Goal: Task Accomplishment & Management: Complete application form

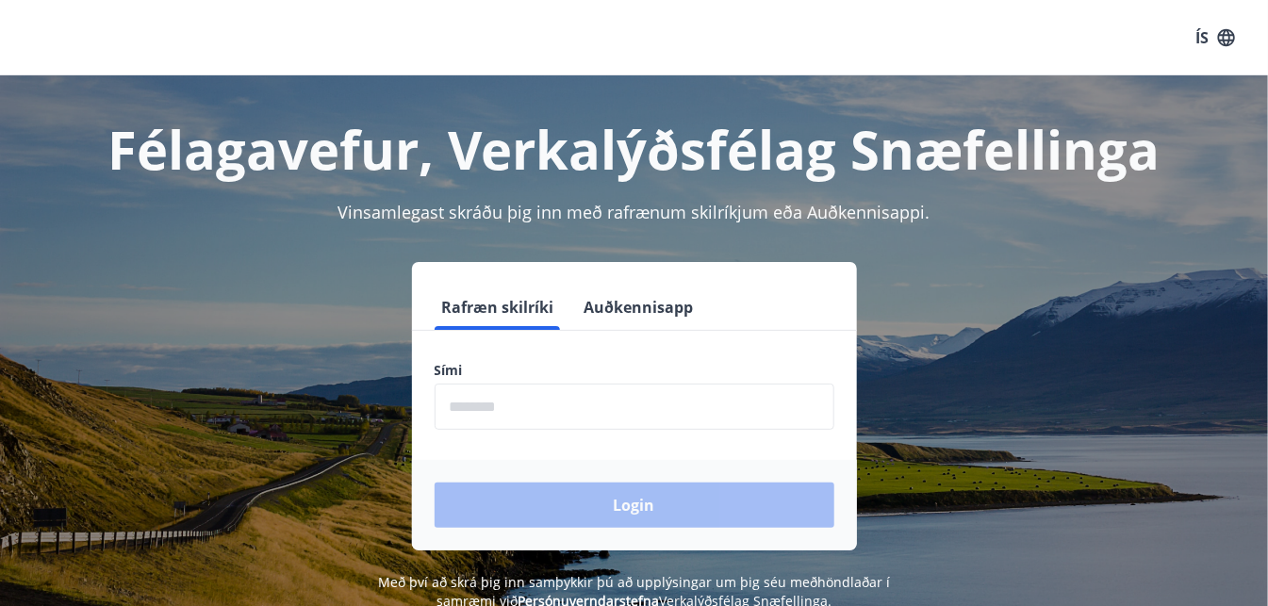
click at [549, 417] on input "phone" at bounding box center [635, 407] width 400 height 46
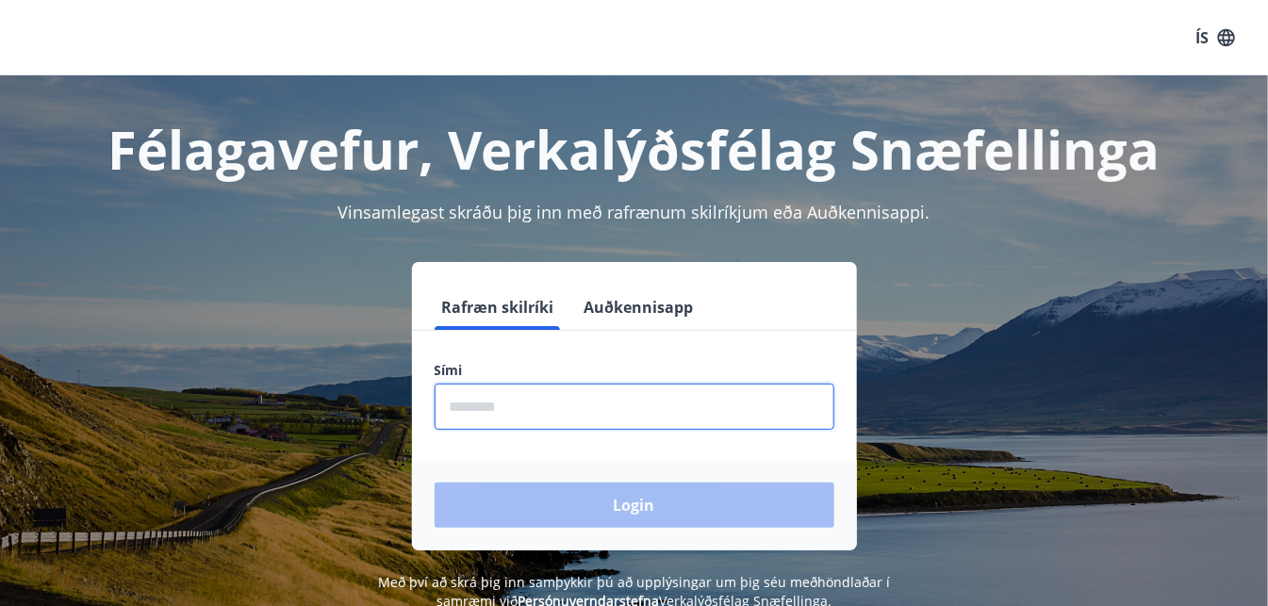
click at [547, 417] on input "phone" at bounding box center [635, 407] width 400 height 46
type input "********"
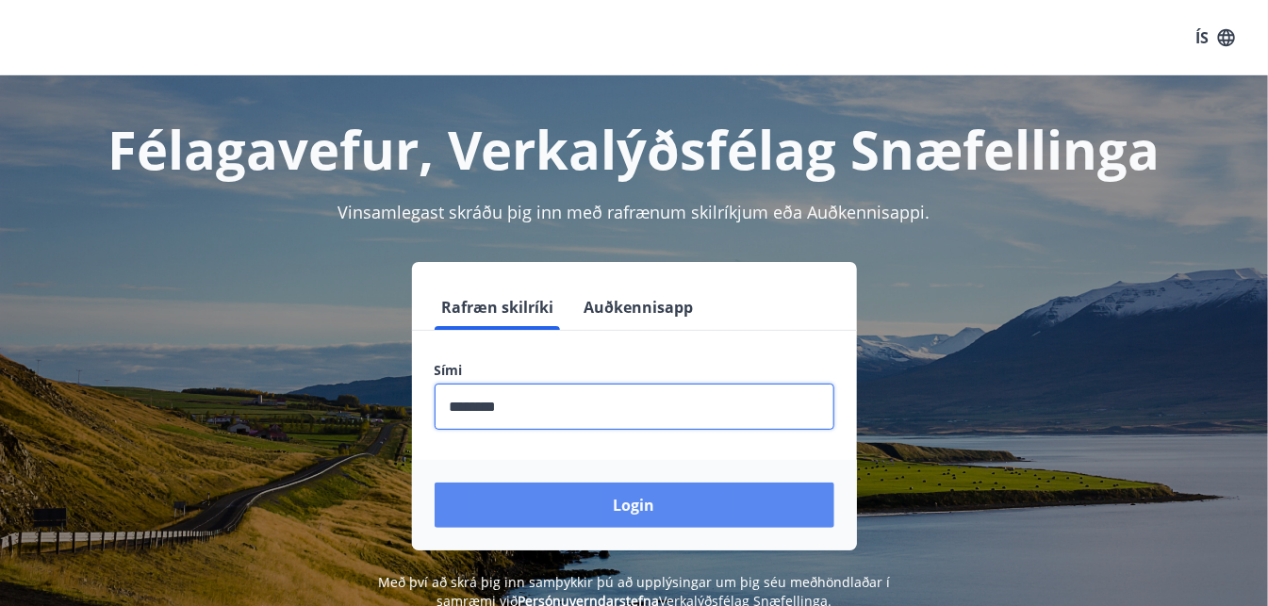
click at [584, 506] on button "Login" at bounding box center [635, 505] width 400 height 45
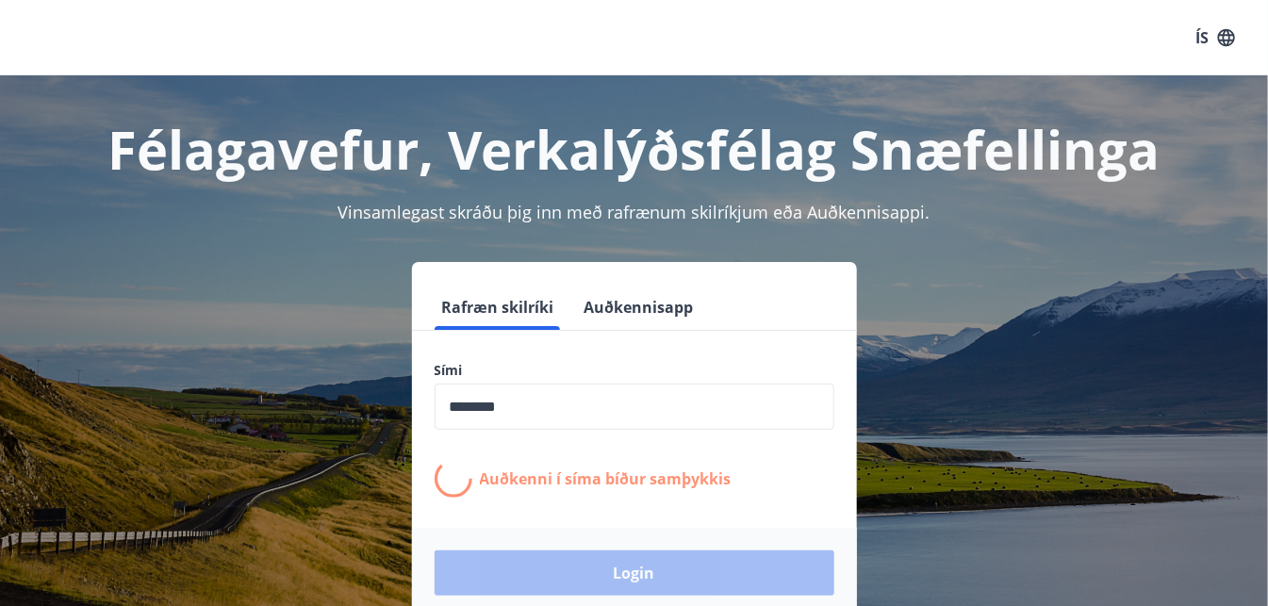
drag, startPoint x: 557, startPoint y: 508, endPoint x: 311, endPoint y: 429, distance: 258.6
click at [310, 429] on div "Rafræn skilríki Auðkennisapp Sími ​ Auðkenni í síma bíður samþykkis Login" at bounding box center [634, 440] width 1223 height 356
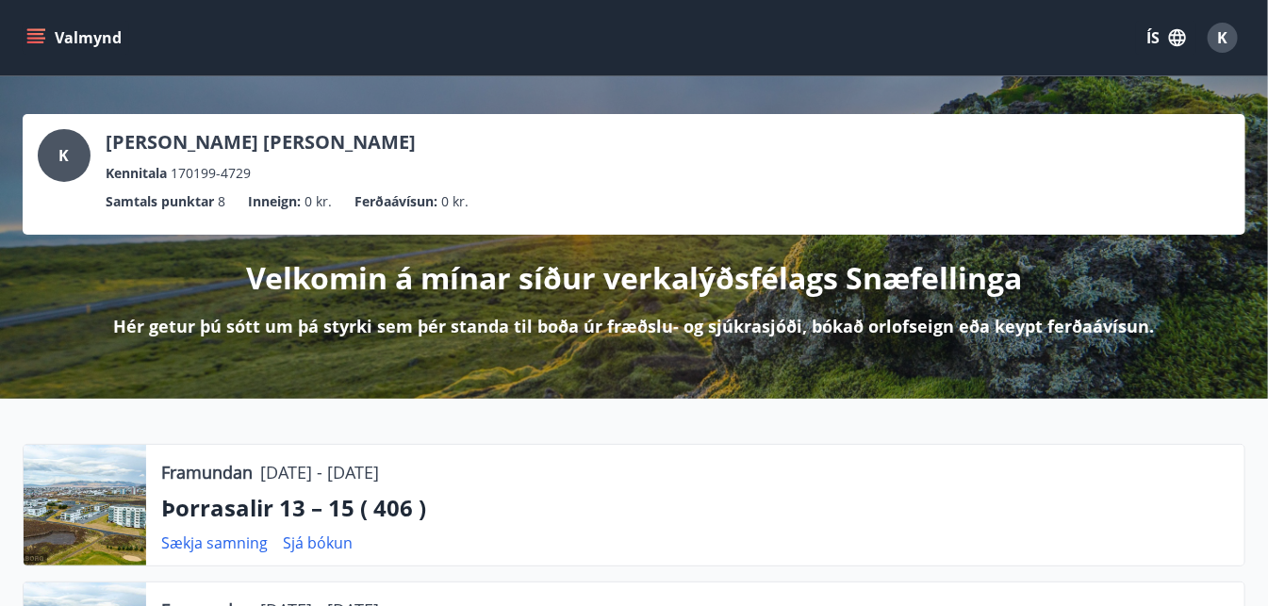
click at [36, 38] on icon "menu" at bounding box center [37, 38] width 21 height 2
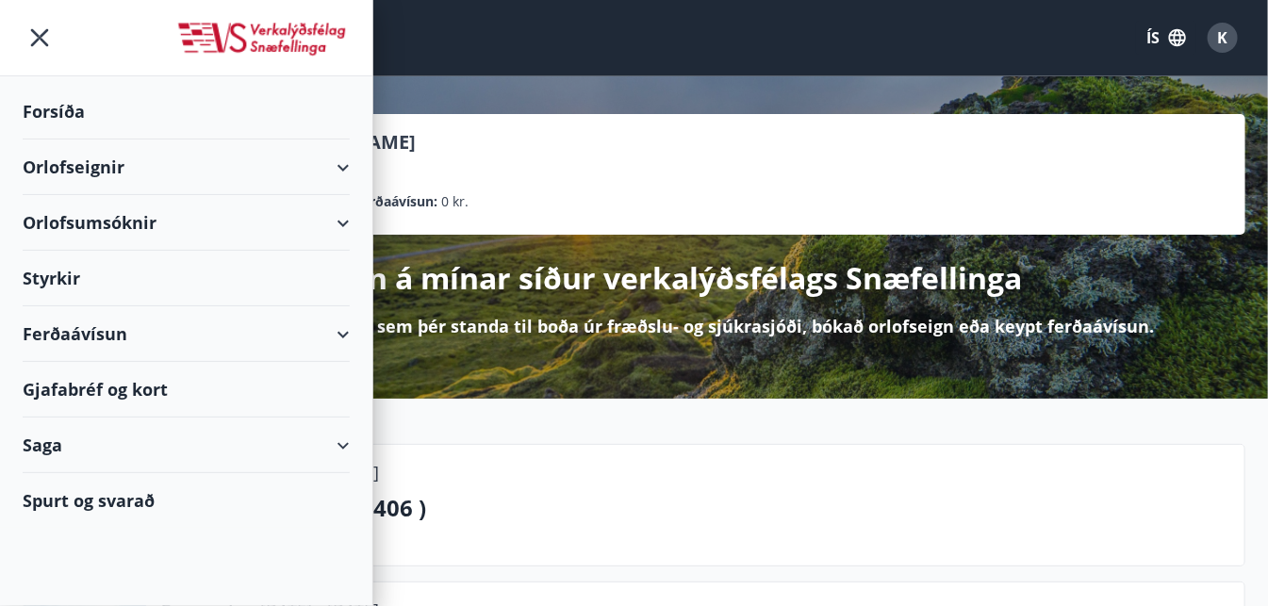
click at [54, 282] on div "Styrkir" at bounding box center [186, 279] width 327 height 56
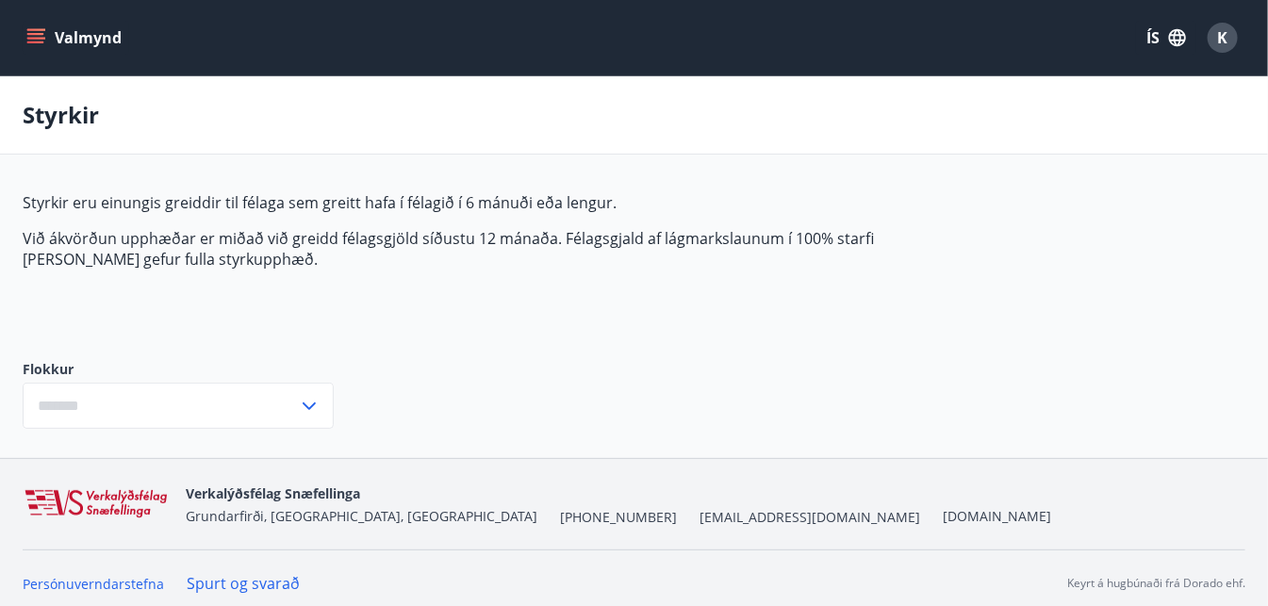
type input "***"
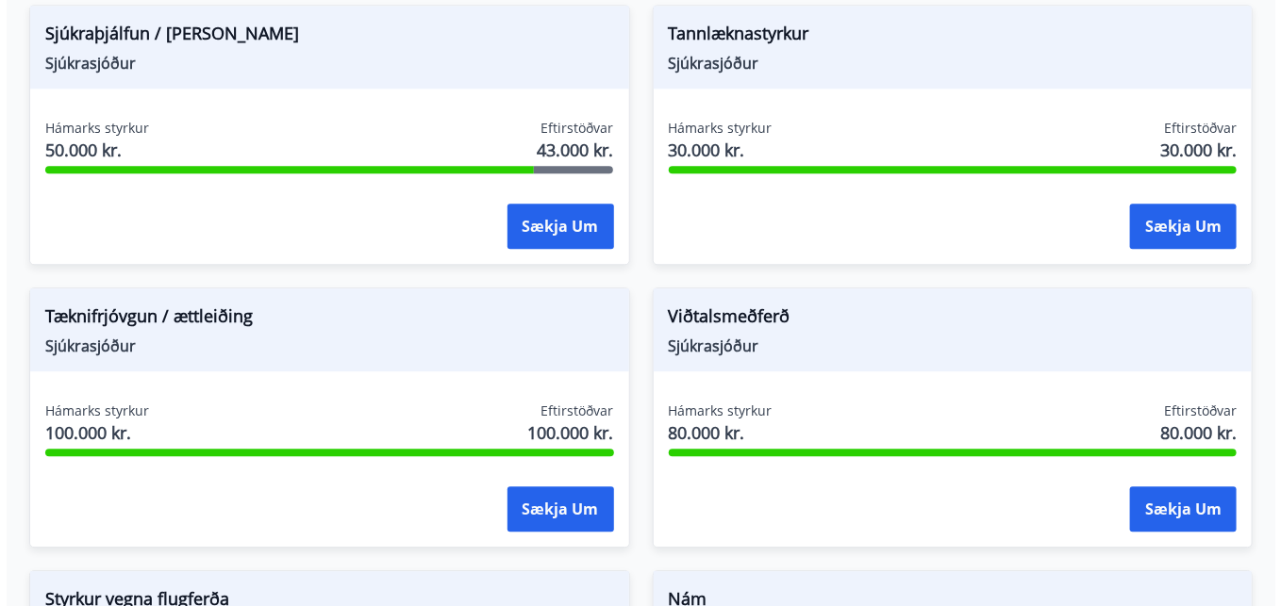
scroll to position [1840, 0]
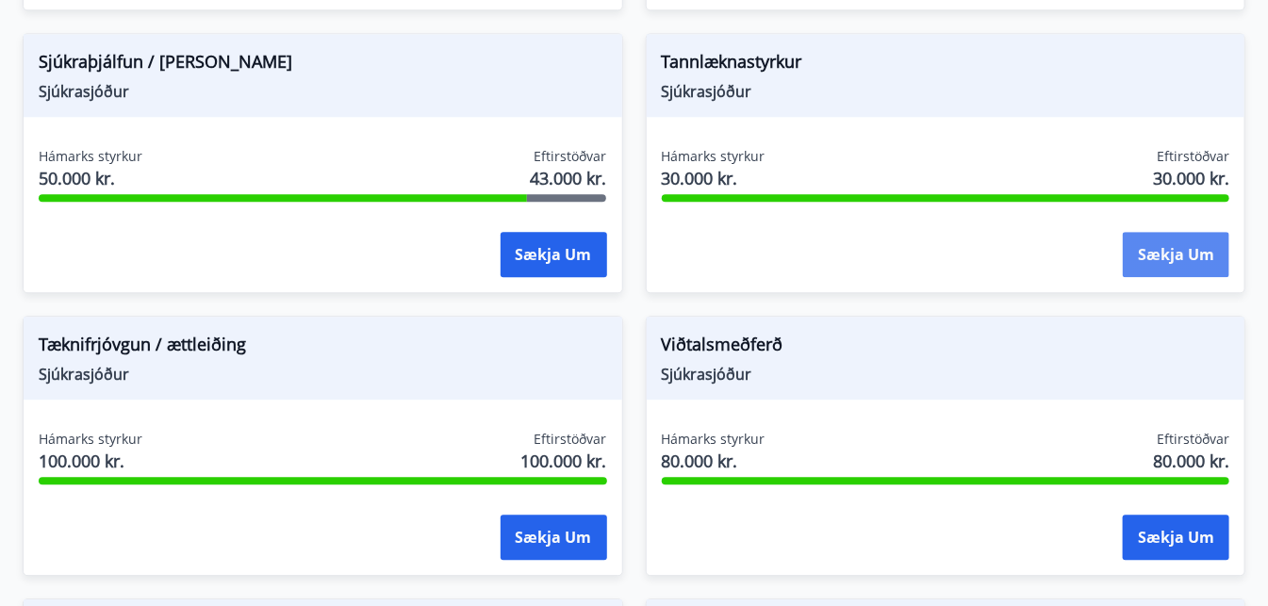
click at [1174, 251] on button "Sækja um" at bounding box center [1176, 254] width 107 height 45
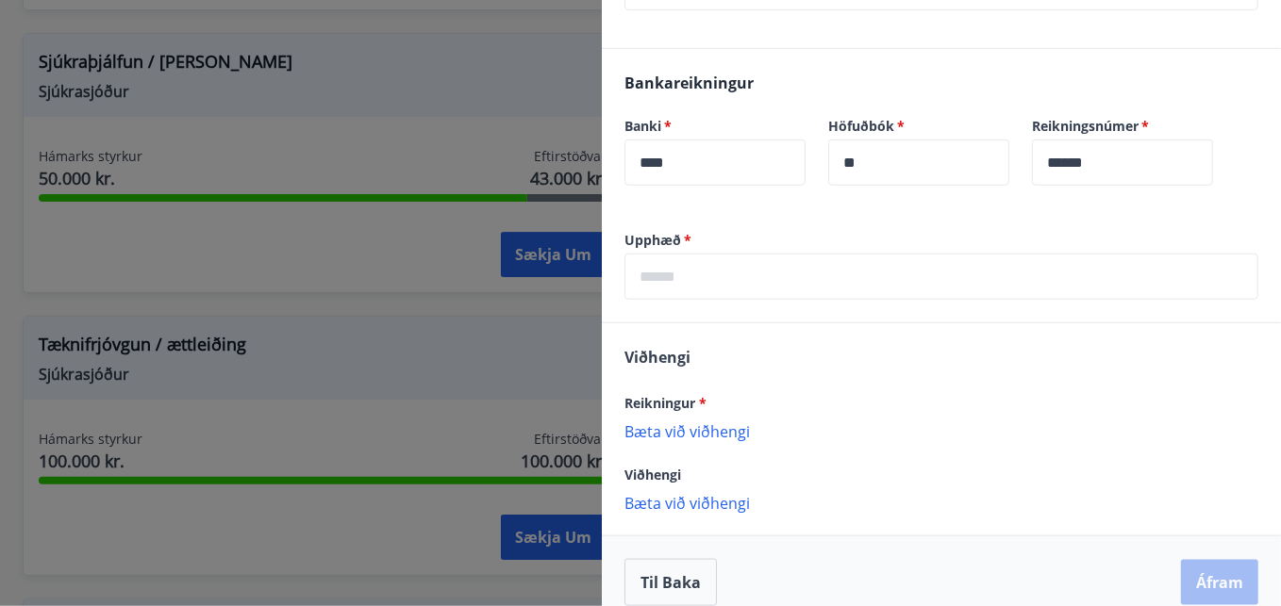
scroll to position [428, 0]
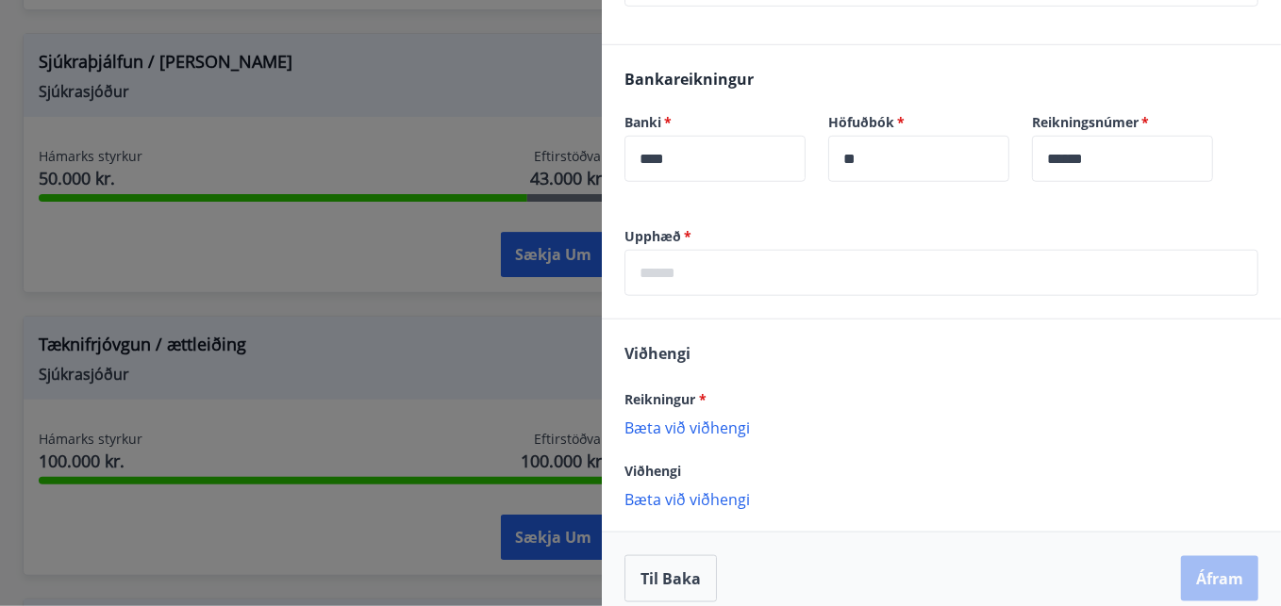
click at [705, 274] on input "text" at bounding box center [941, 273] width 634 height 46
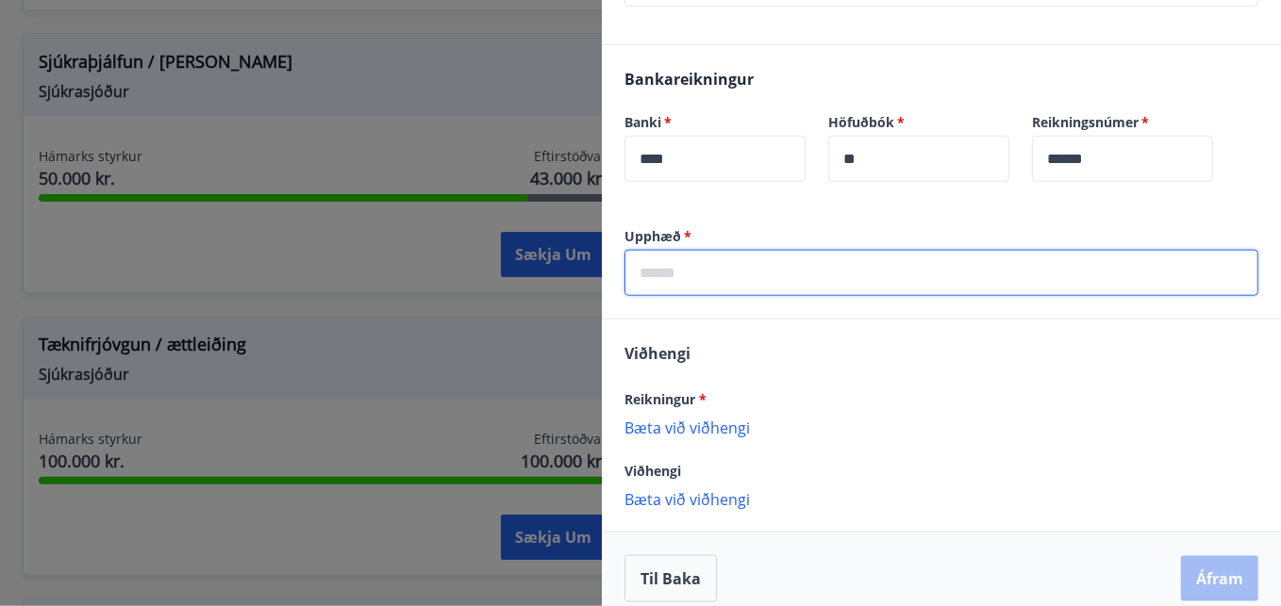
type input "*****"
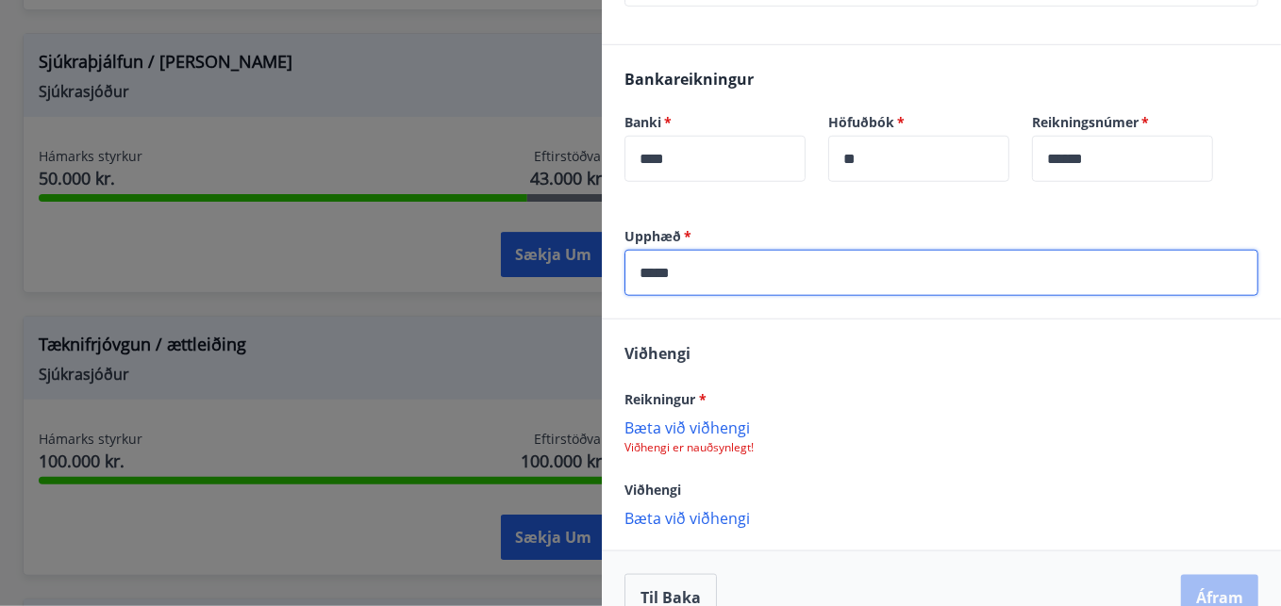
click at [718, 430] on p "Bæta við viðhengi" at bounding box center [941, 427] width 634 height 19
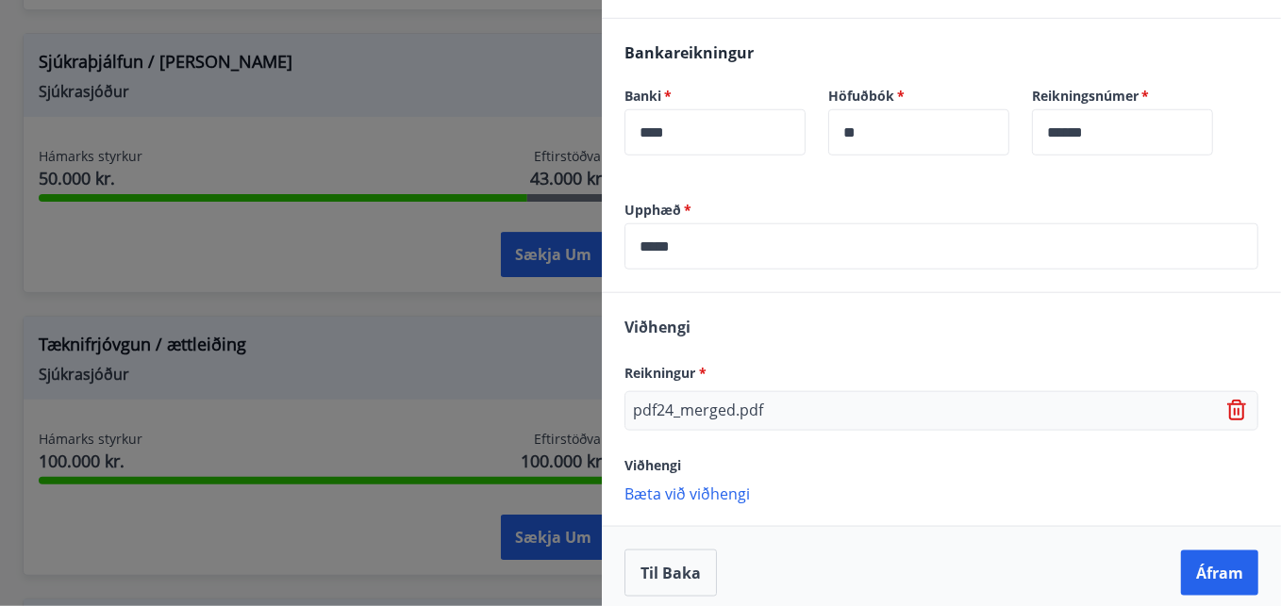
scroll to position [466, 0]
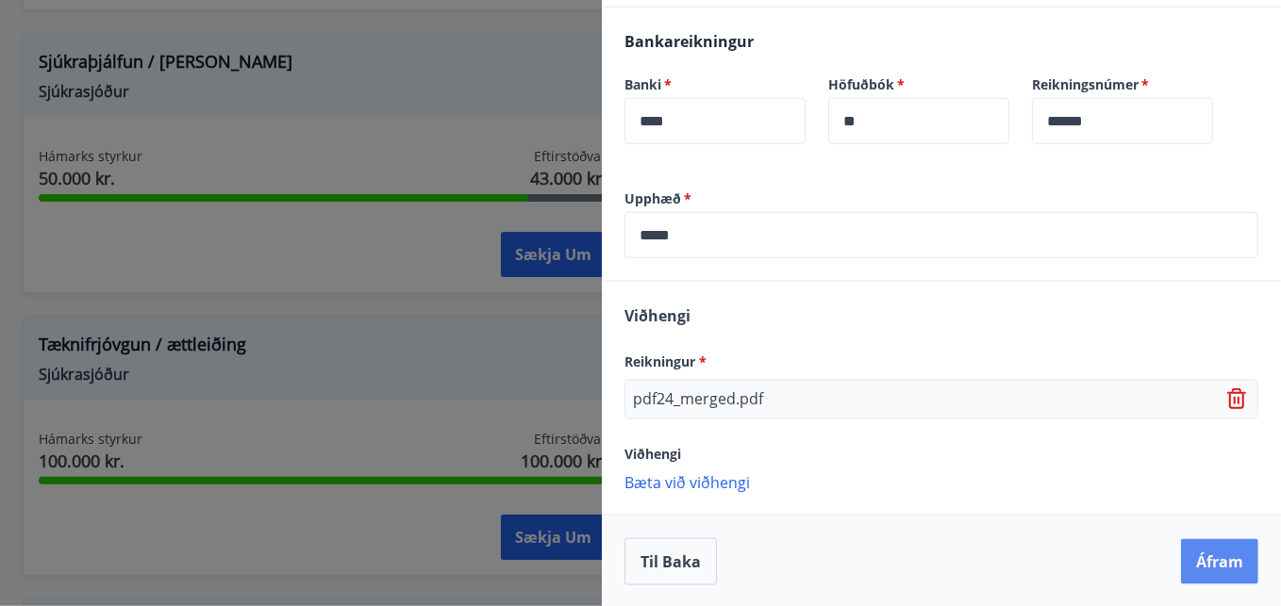
click at [1196, 562] on button "Áfram" at bounding box center [1219, 561] width 77 height 45
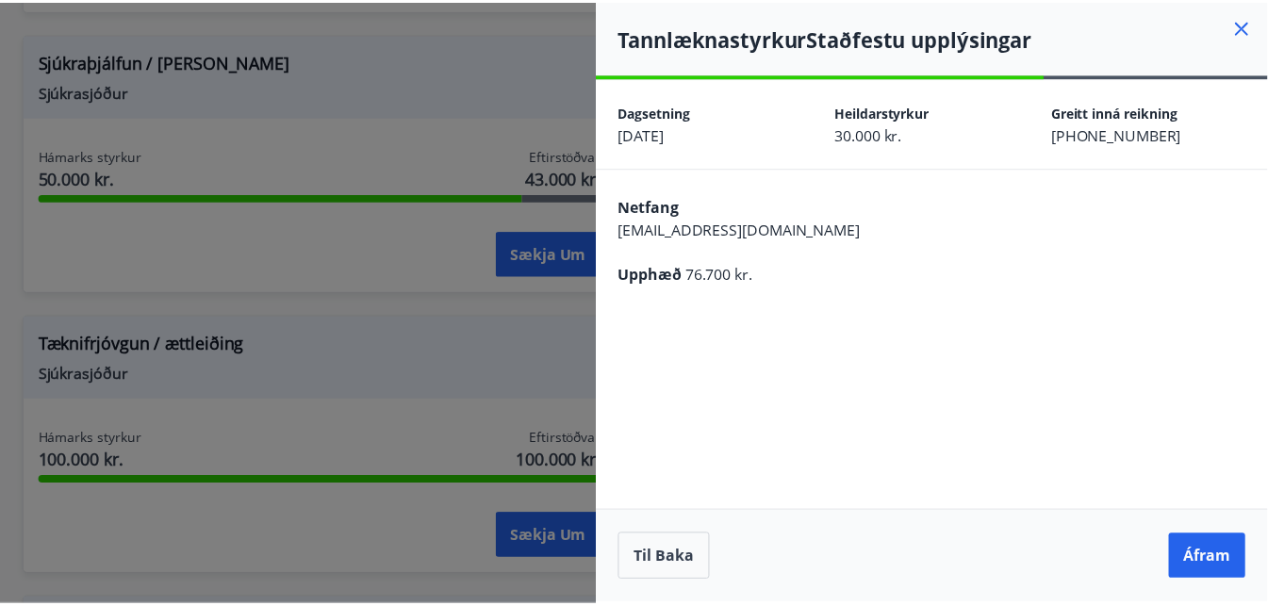
scroll to position [0, 0]
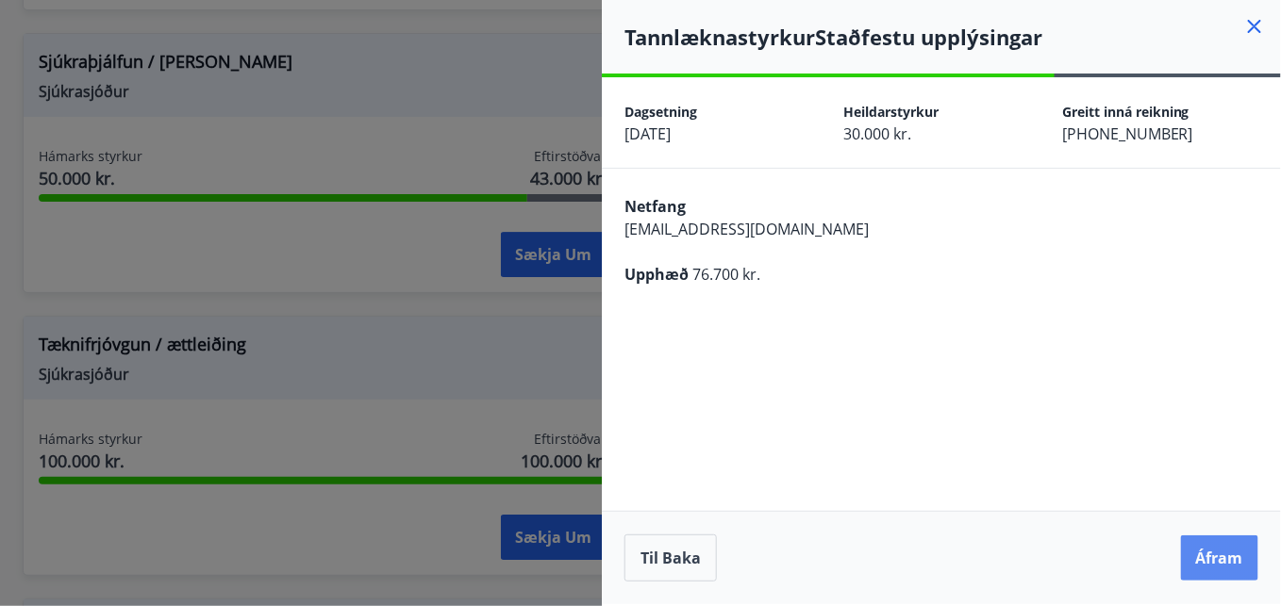
click at [1212, 547] on button "Áfram" at bounding box center [1219, 558] width 77 height 45
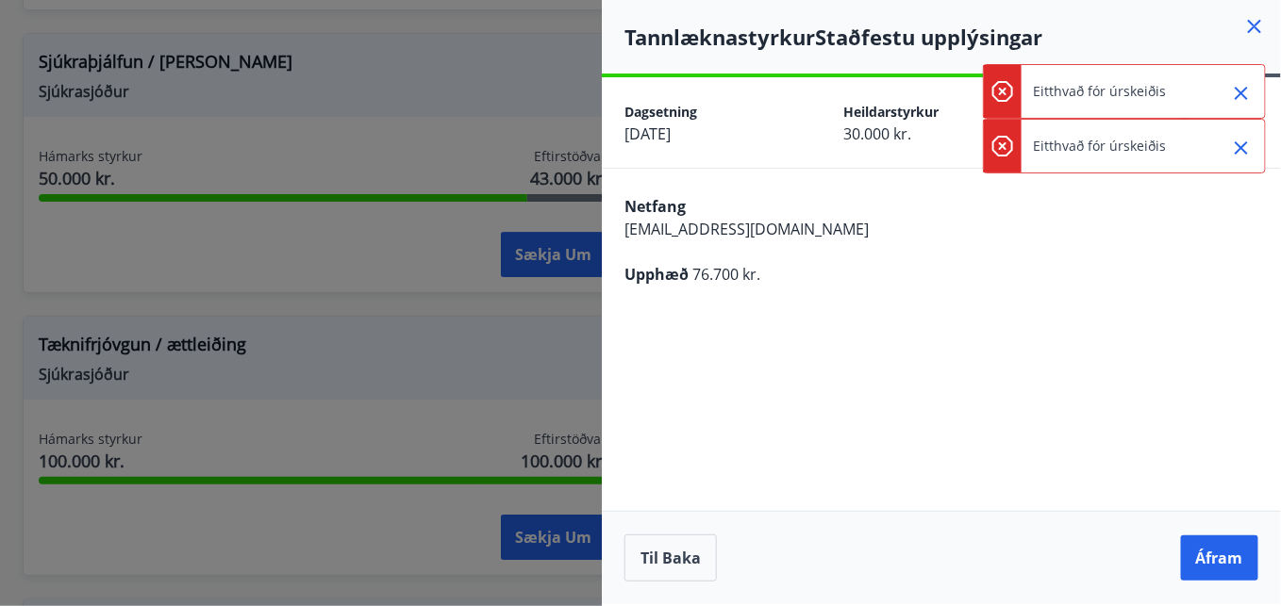
click at [1245, 96] on icon "Close" at bounding box center [1240, 93] width 13 height 13
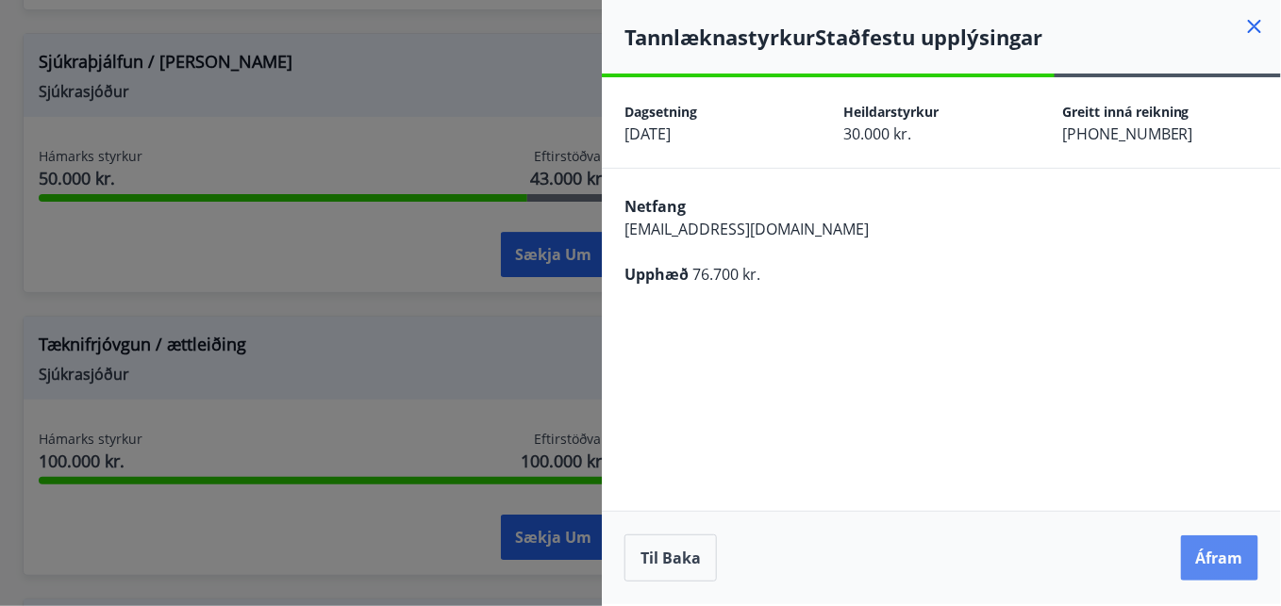
click at [1215, 553] on button "Áfram" at bounding box center [1219, 558] width 77 height 45
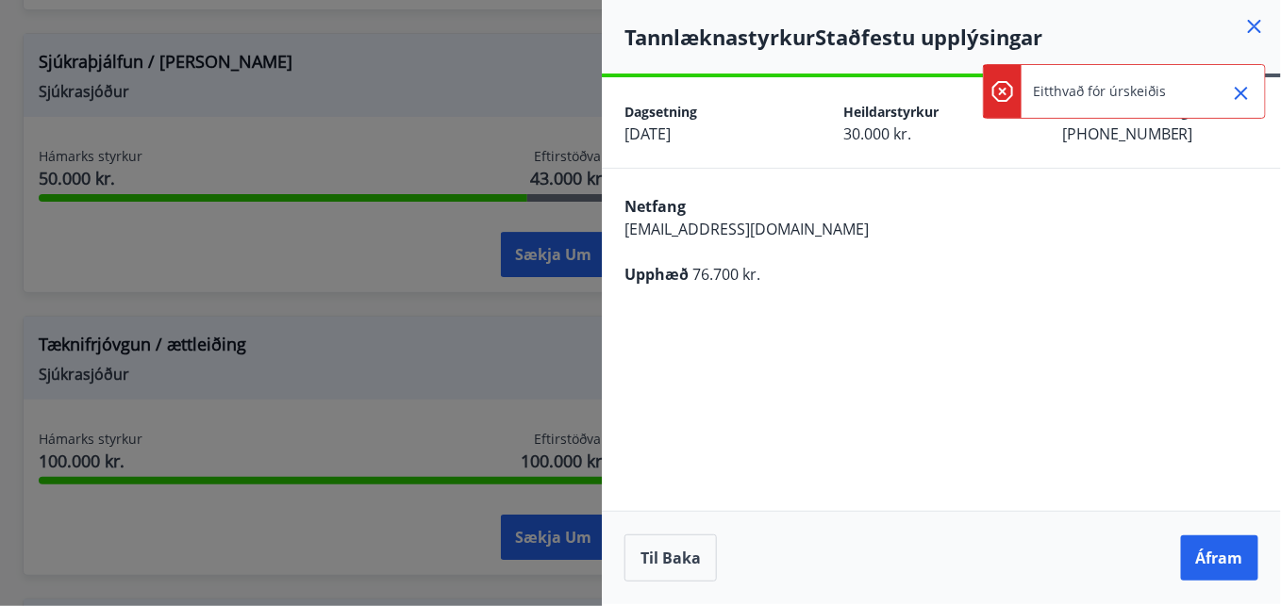
click at [1248, 29] on icon at bounding box center [1254, 26] width 23 height 23
